Goal: Check status: Check status

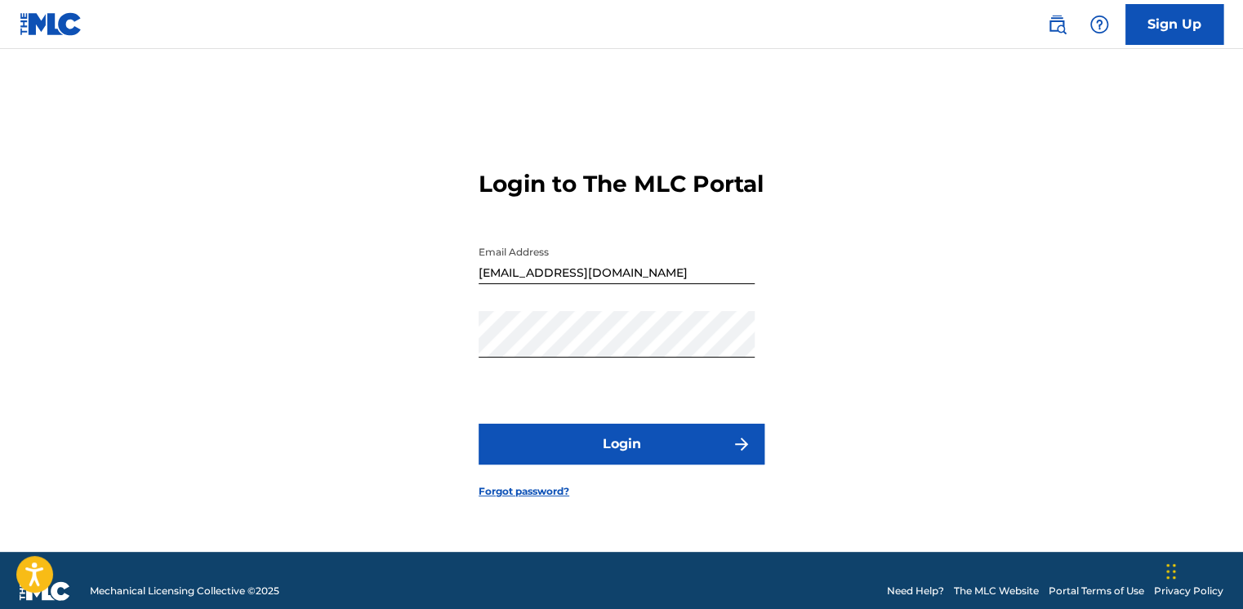
click at [618, 459] on button "Login" at bounding box center [621, 444] width 286 height 41
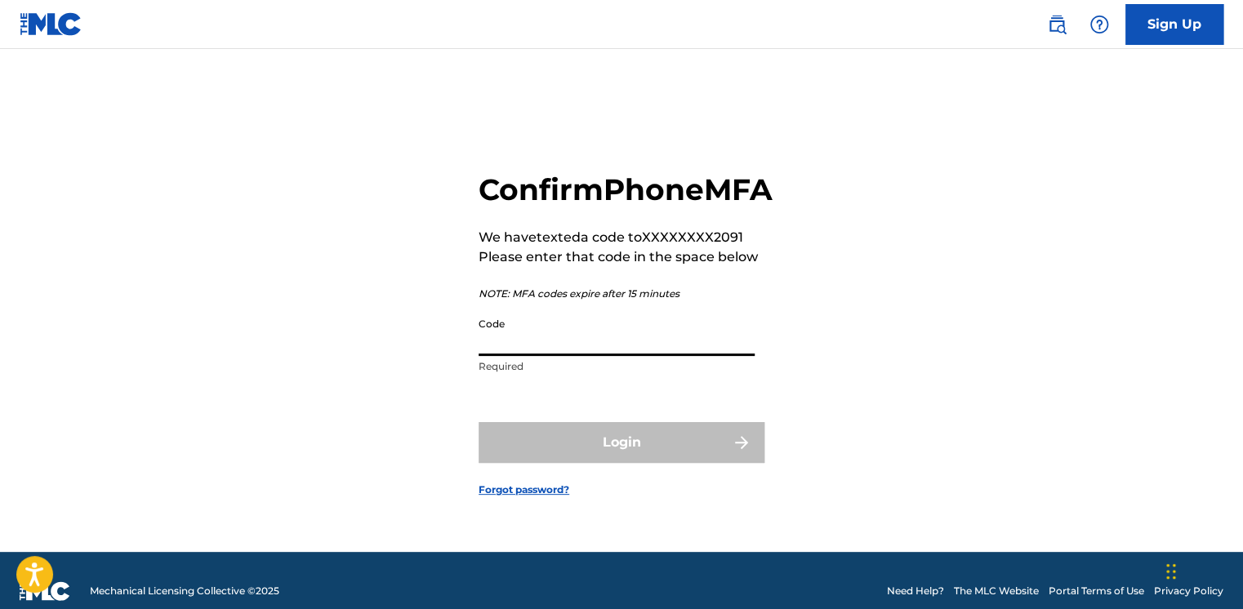
click at [603, 356] on input "Code" at bounding box center [616, 332] width 276 height 47
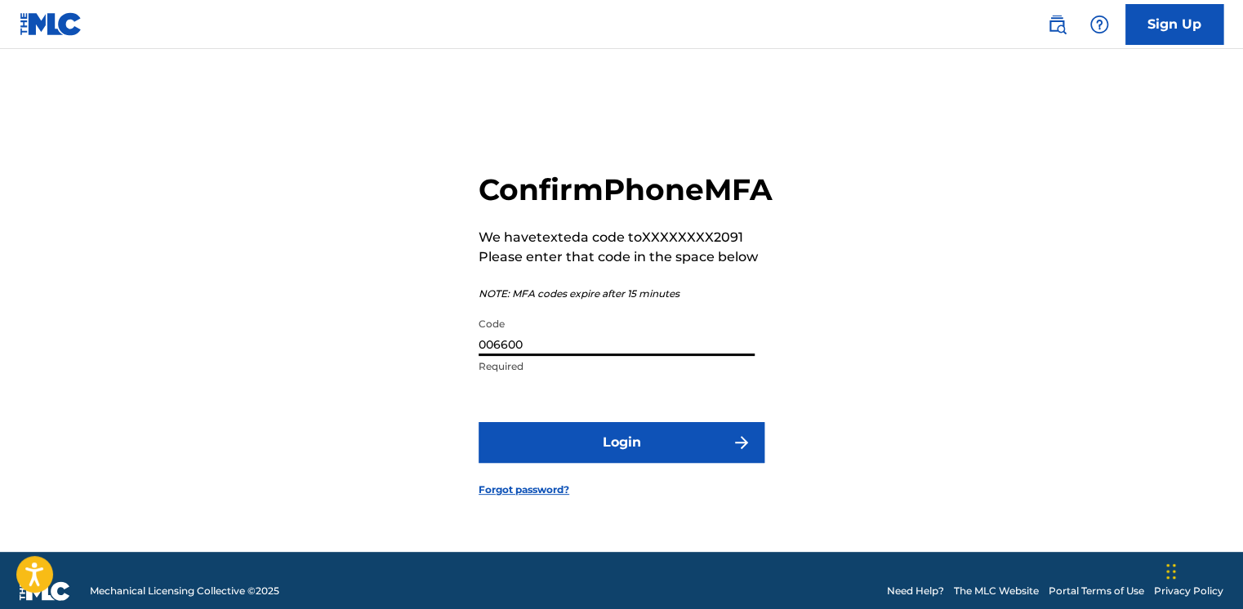
type input "006600"
click at [606, 463] on button "Login" at bounding box center [621, 442] width 286 height 41
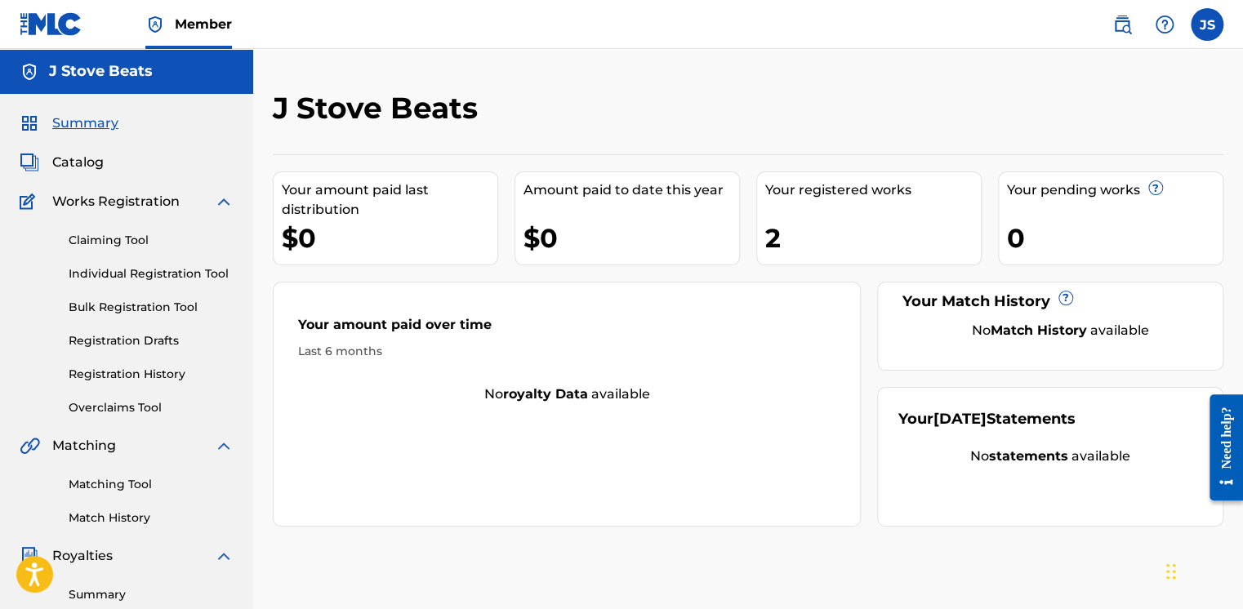
click at [768, 238] on div "2" at bounding box center [873, 238] width 216 height 37
click at [108, 239] on link "Claiming Tool" at bounding box center [151, 240] width 165 height 17
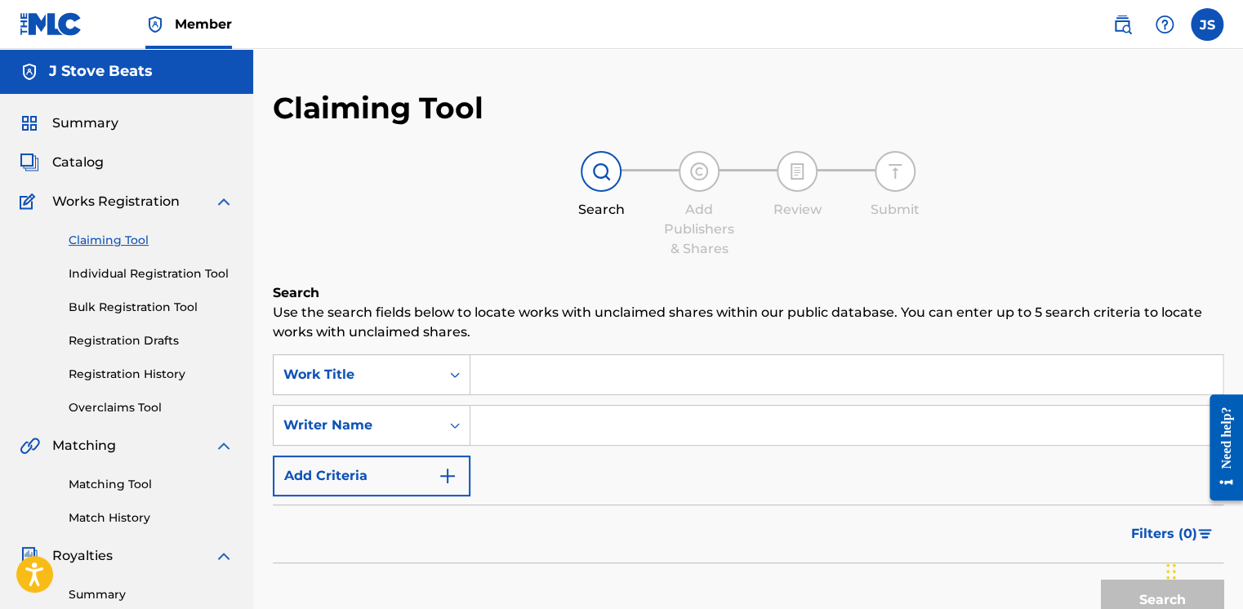
click at [55, 149] on div "Summary Catalog Works Registration Claiming Tool Individual Registration Tool B…" at bounding box center [126, 514] width 253 height 840
click at [57, 159] on span "Catalog" at bounding box center [77, 163] width 51 height 20
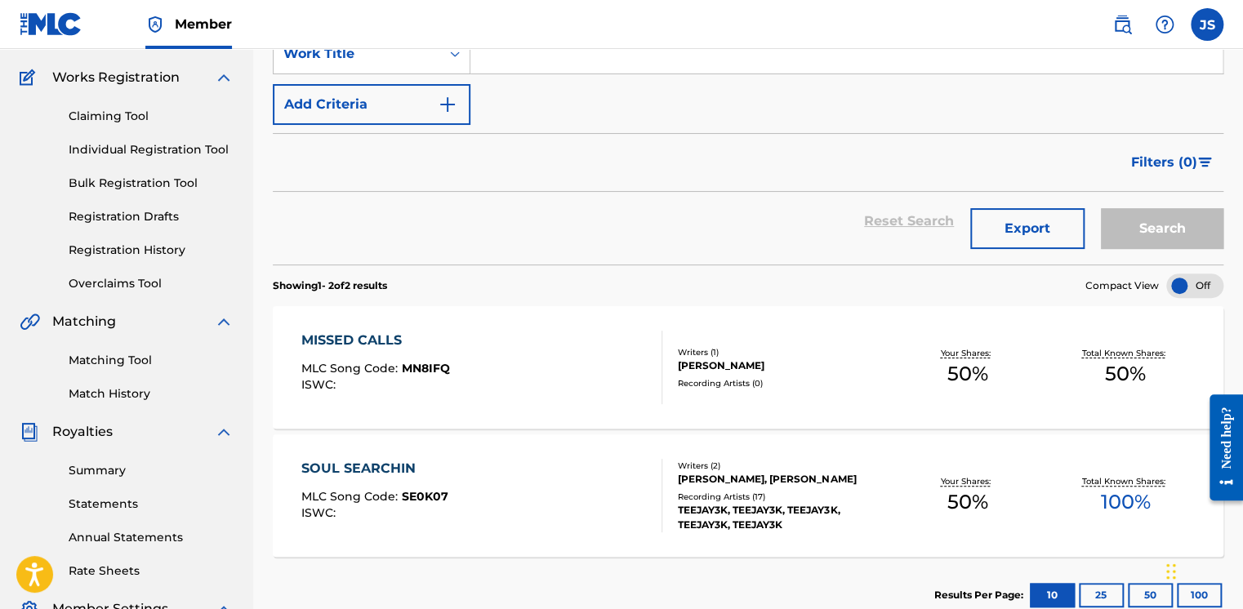
scroll to position [163, 0]
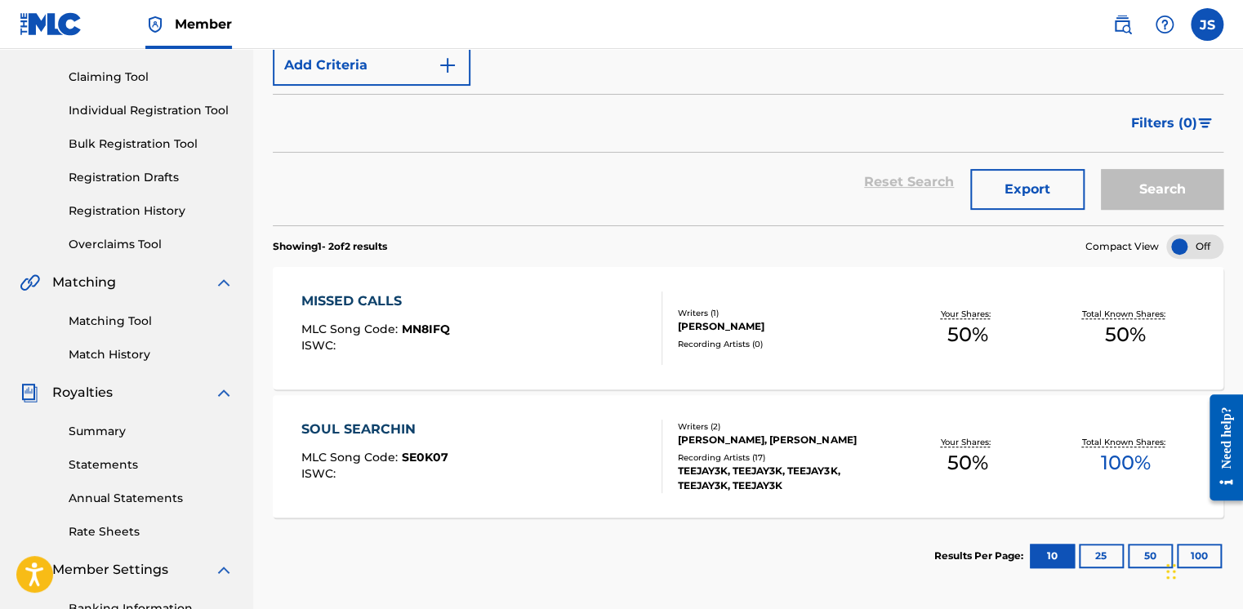
click at [583, 340] on div "MISSED CALLS MLC Song Code : MN8IFQ ISWC :" at bounding box center [481, 327] width 361 height 73
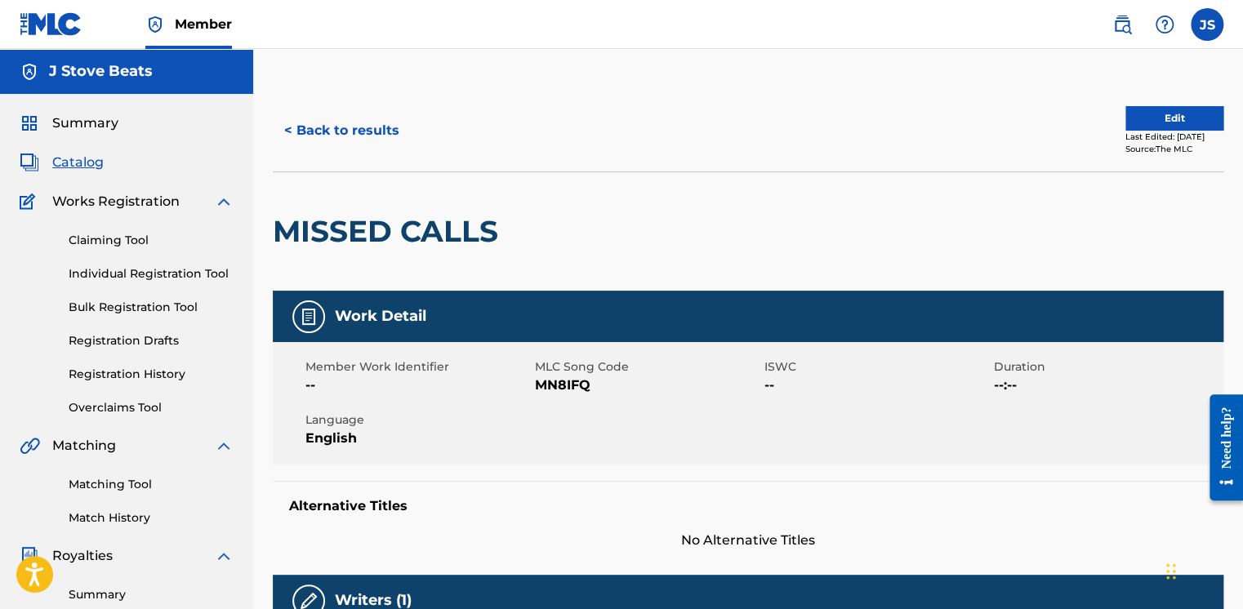
click at [339, 136] on button "< Back to results" at bounding box center [342, 130] width 138 height 41
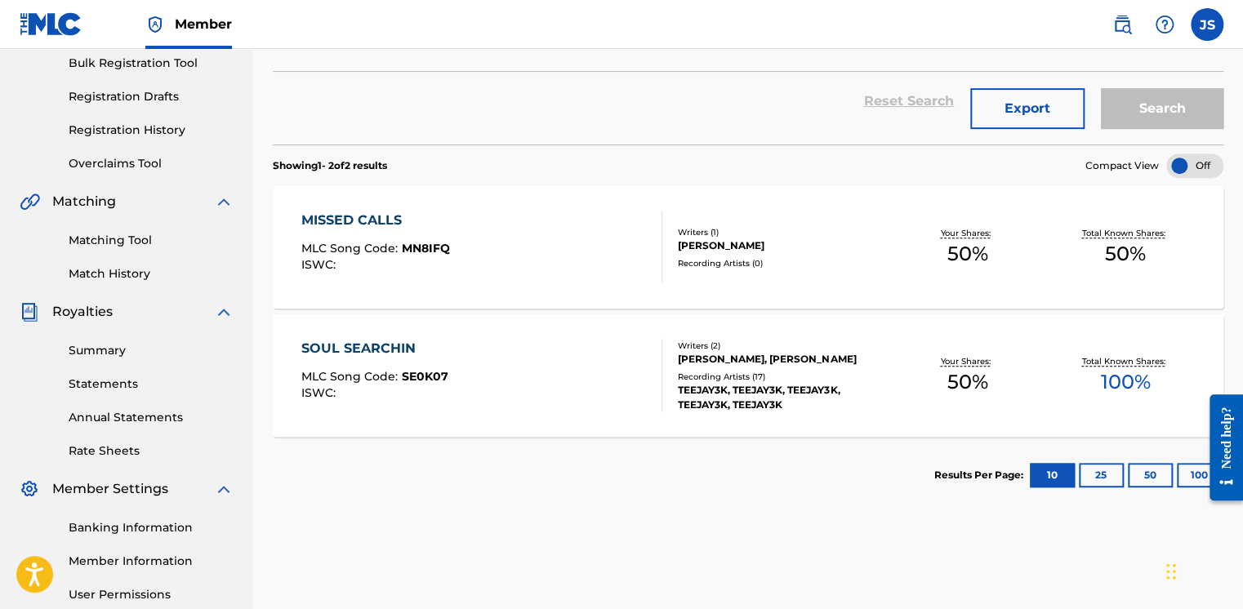
scroll to position [245, 0]
click at [103, 381] on link "Statements" at bounding box center [151, 383] width 165 height 17
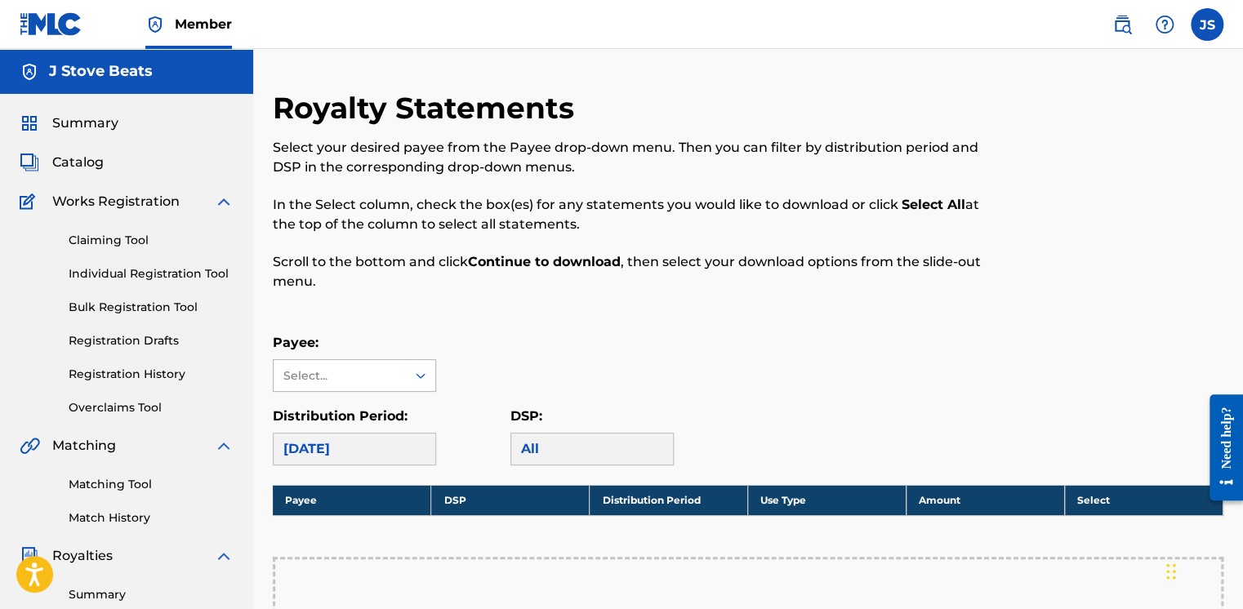
scroll to position [163, 0]
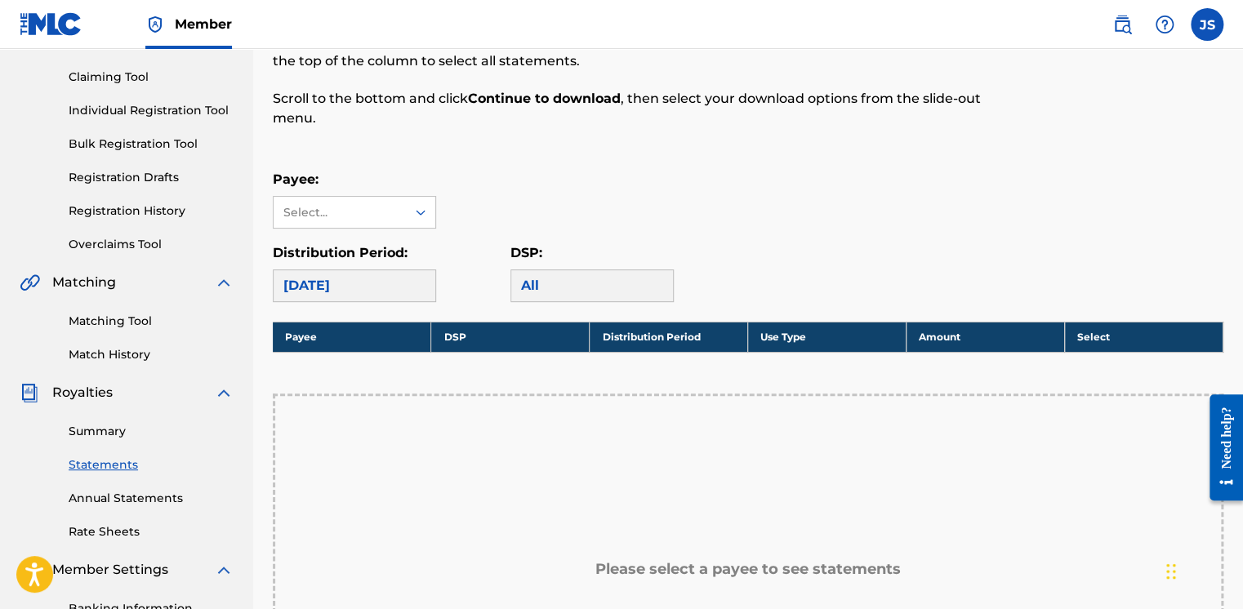
click at [415, 292] on div "[DATE]" at bounding box center [354, 285] width 163 height 33
click at [374, 291] on div "[DATE]" at bounding box center [354, 285] width 163 height 33
drag, startPoint x: 374, startPoint y: 291, endPoint x: 336, endPoint y: 224, distance: 76.8
click at [336, 224] on div "Select..." at bounding box center [340, 212] width 132 height 31
click at [652, 168] on div "Royalty Statements Select your desired payee from the Payee drop-down menu. The…" at bounding box center [748, 422] width 950 height 991
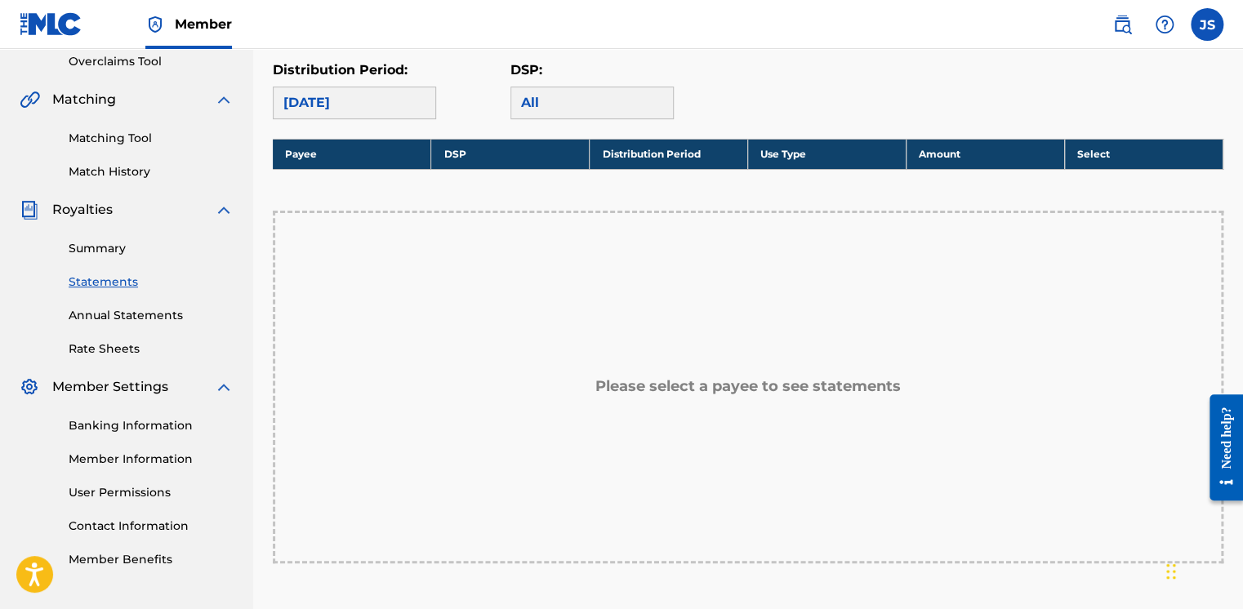
scroll to position [245, 0]
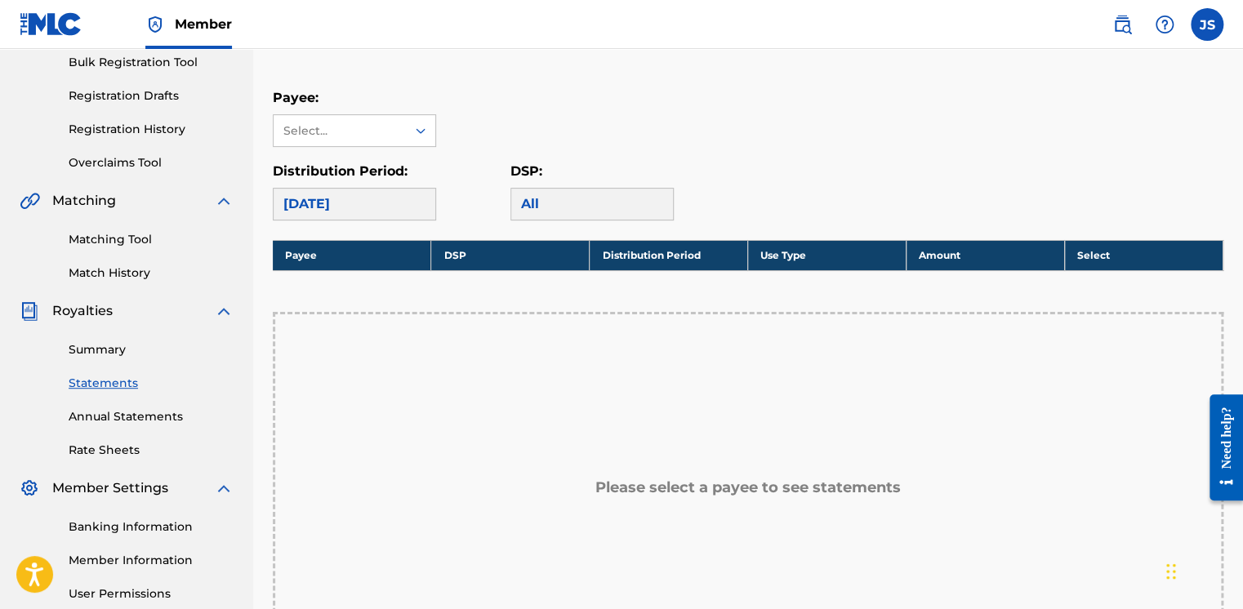
click at [362, 212] on div "[DATE]" at bounding box center [354, 204] width 163 height 33
click at [391, 195] on div "[DATE]" at bounding box center [354, 204] width 163 height 33
drag, startPoint x: 391, startPoint y: 195, endPoint x: 349, endPoint y: 224, distance: 51.2
click at [349, 224] on div "Royalty Statements Select your desired payee from the Payee drop-down menu. The…" at bounding box center [748, 340] width 950 height 991
click at [99, 354] on link "Summary" at bounding box center [151, 349] width 165 height 17
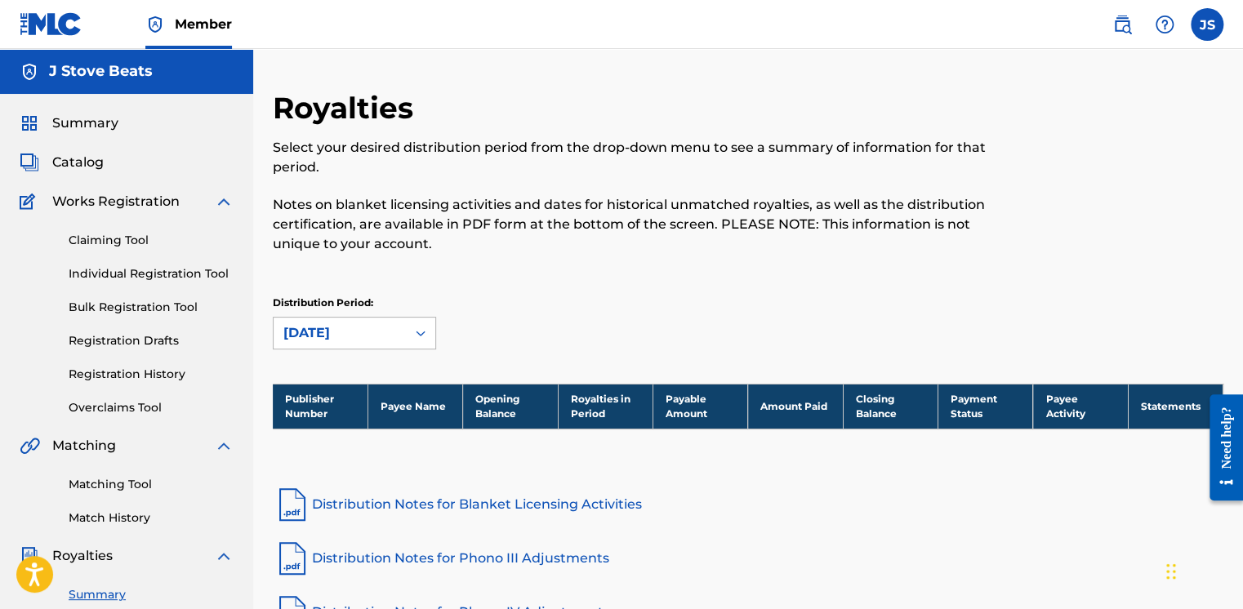
click at [407, 332] on div at bounding box center [420, 332] width 29 height 29
click at [697, 327] on div "Distribution Period: [DATE]" at bounding box center [748, 323] width 950 height 54
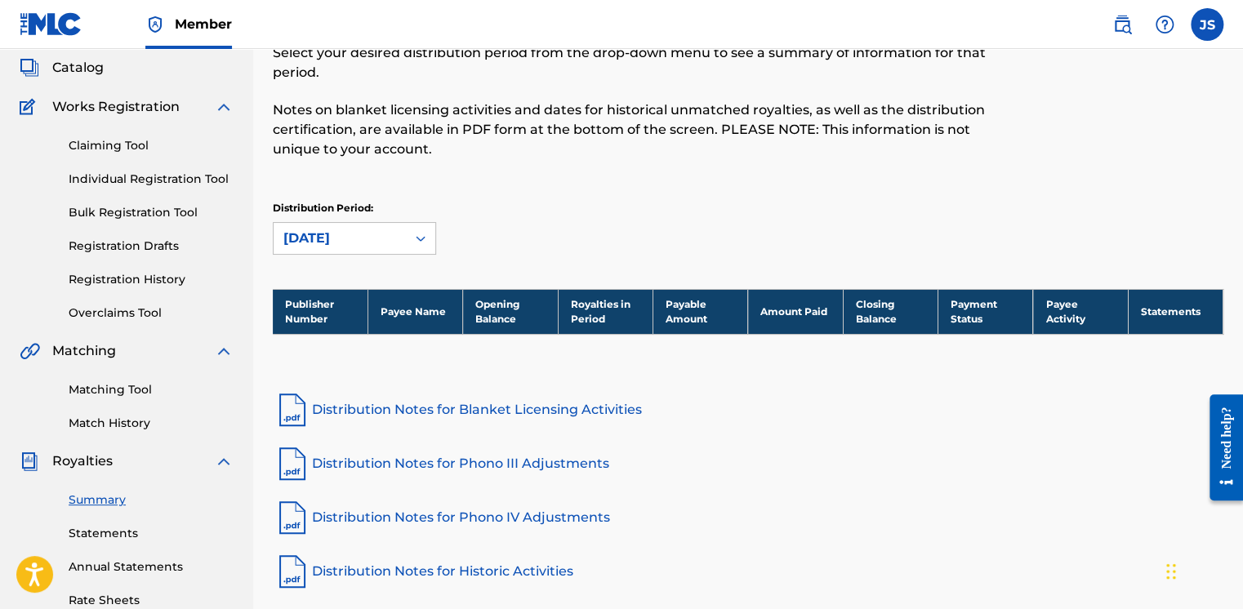
scroll to position [76, 0]
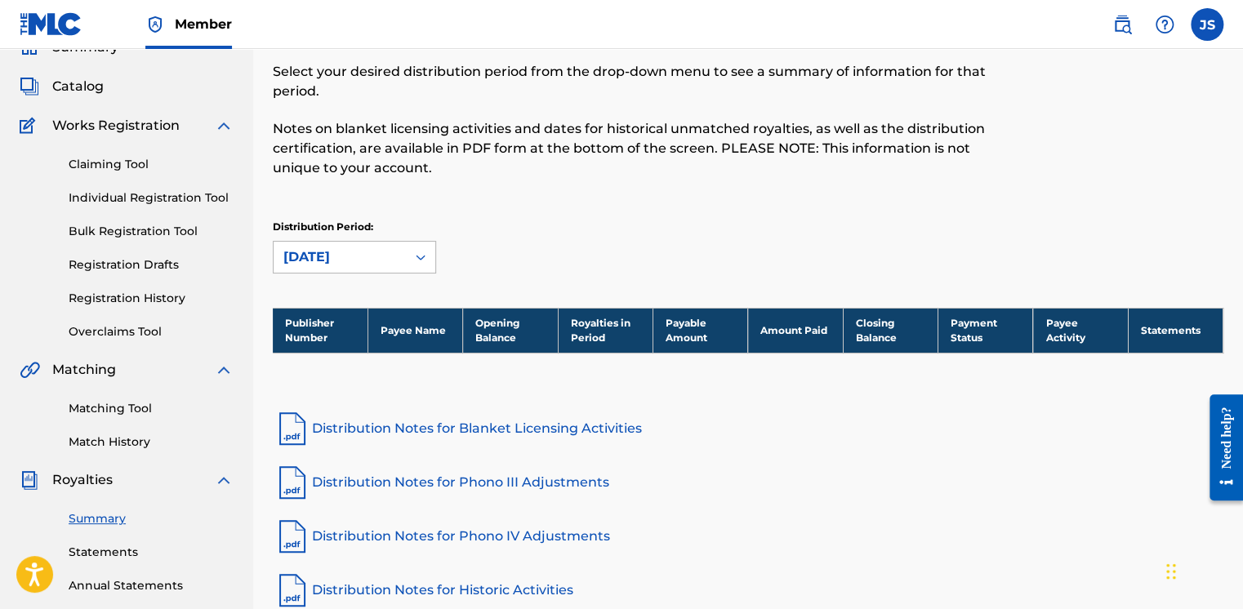
click at [407, 260] on div at bounding box center [420, 257] width 29 height 29
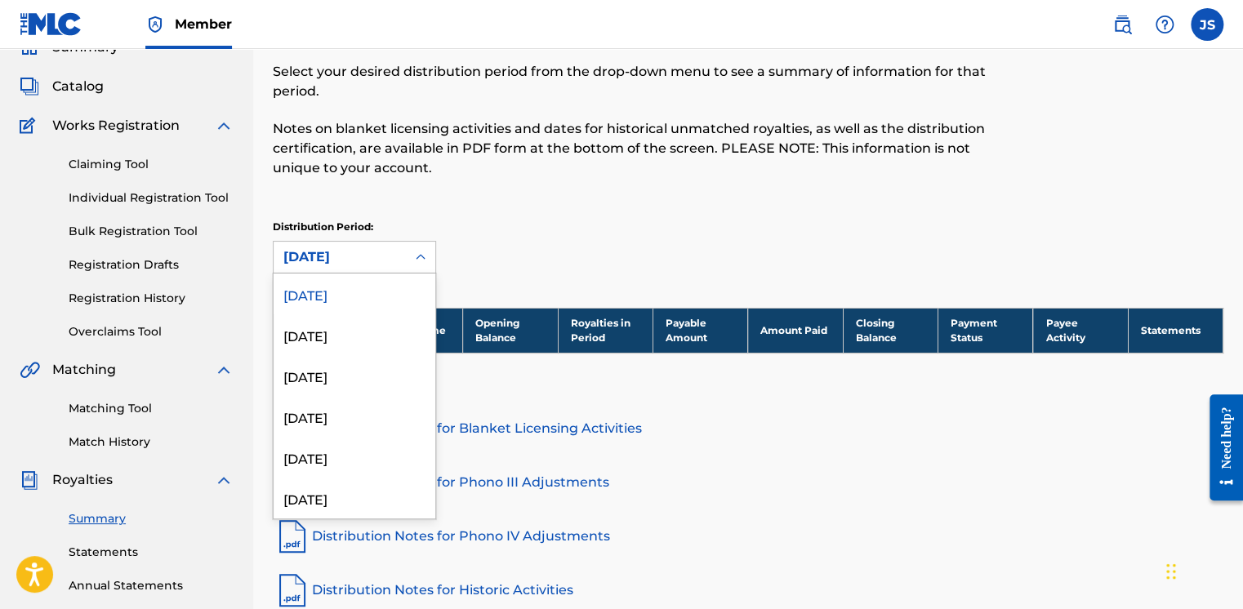
click at [368, 297] on div "[DATE]" at bounding box center [355, 294] width 162 height 41
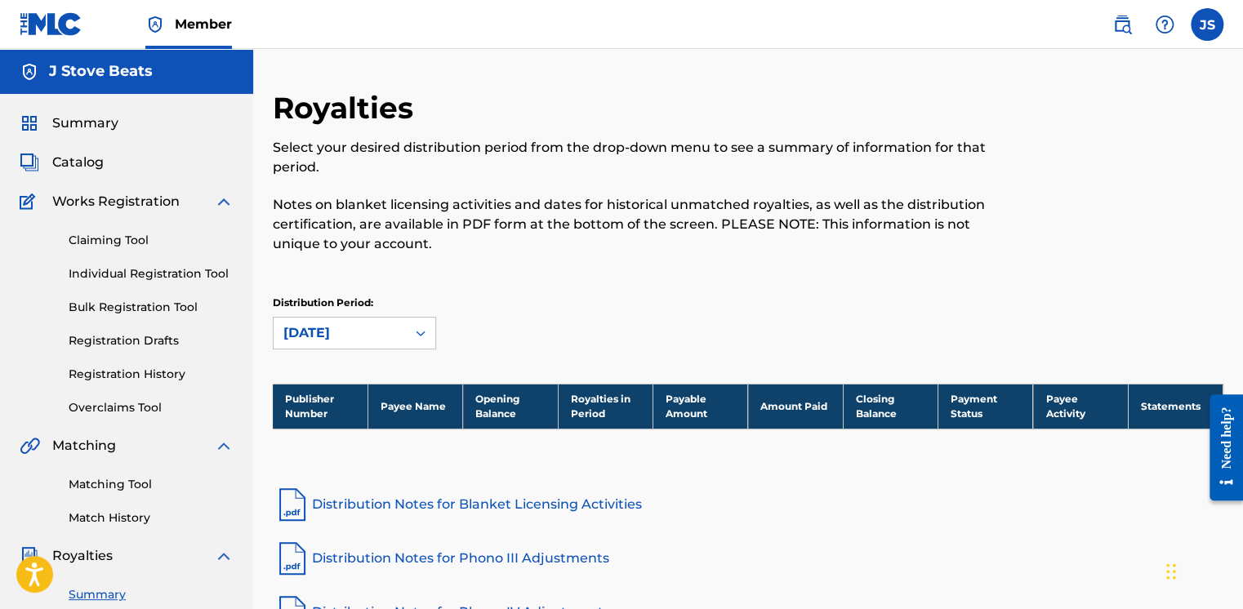
scroll to position [0, 0]
